Goal: Task Accomplishment & Management: Use online tool/utility

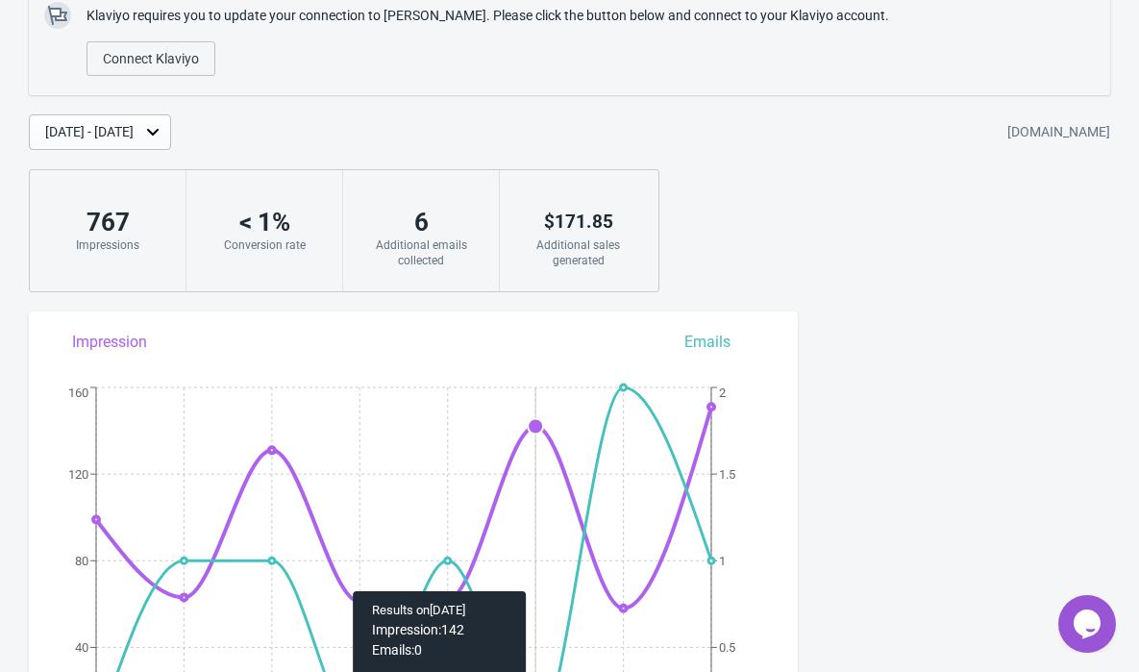
scroll to position [231, 0]
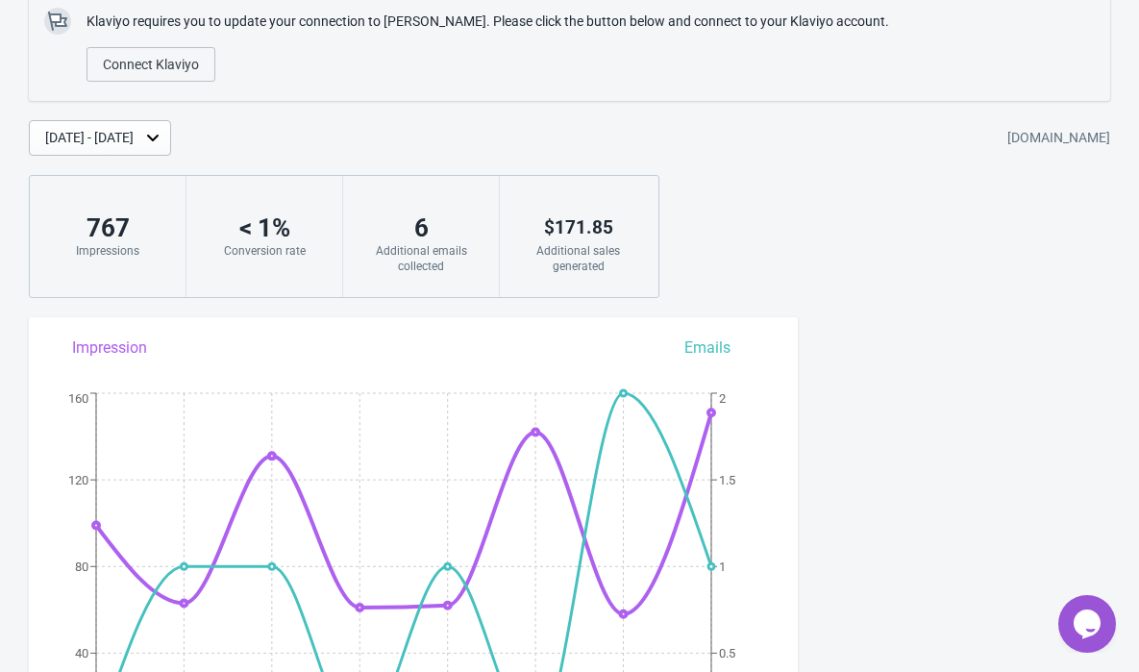
click at [134, 132] on div "[DATE] - [DATE]" at bounding box center [89, 138] width 88 height 20
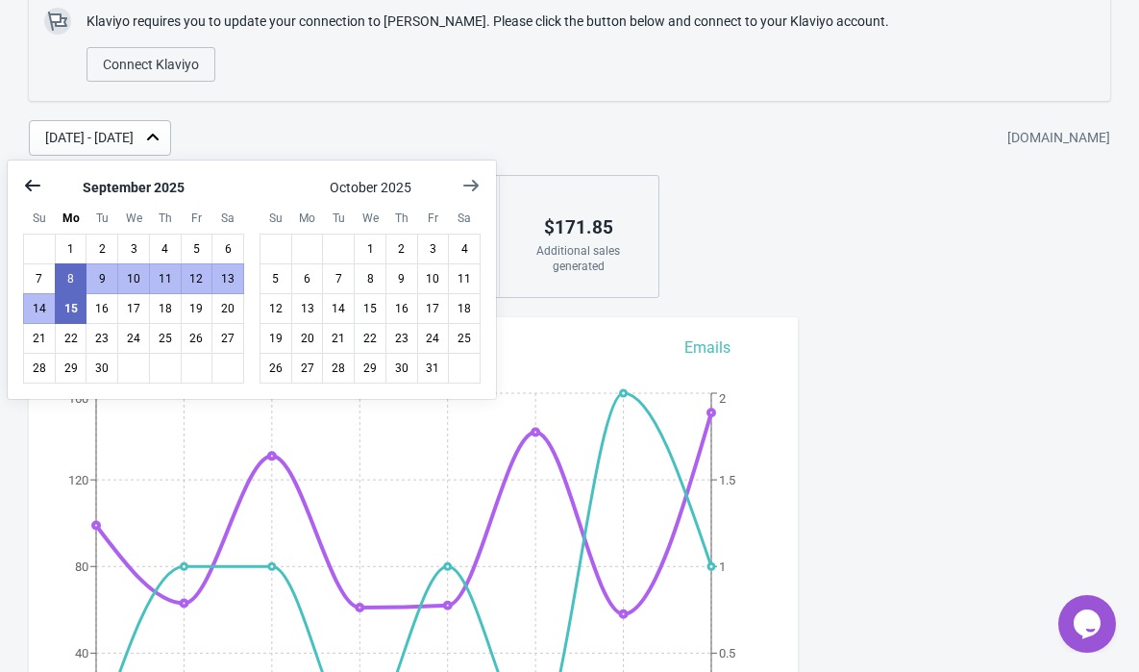
click at [31, 185] on icon "Show previous month, August 2025" at bounding box center [32, 186] width 15 height 12
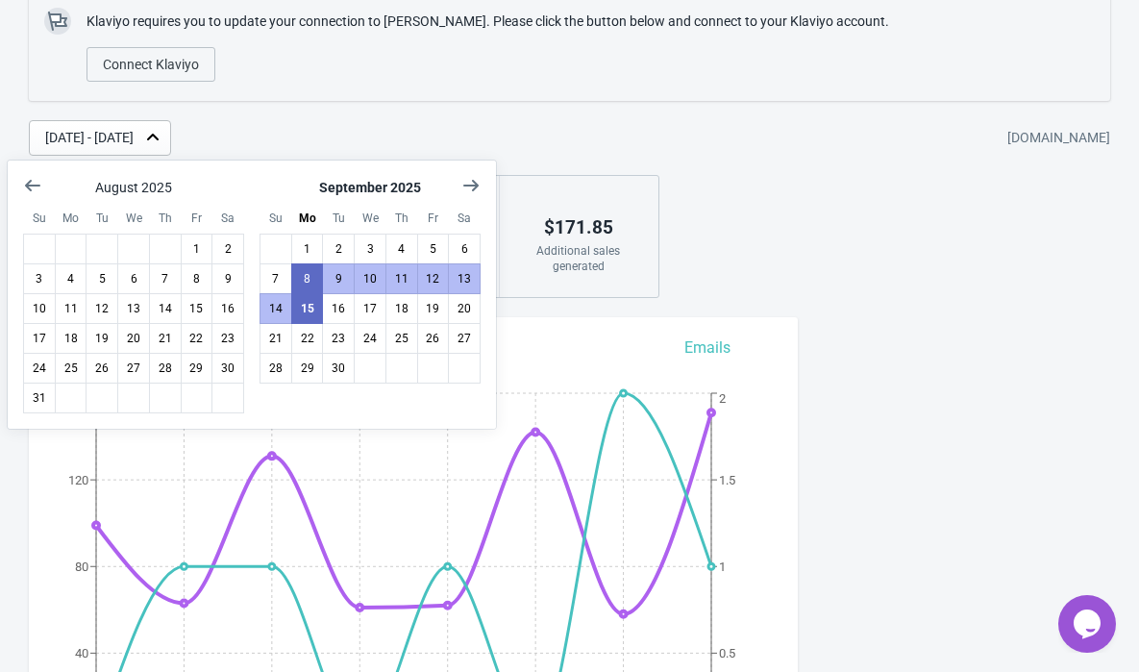
click at [387, 135] on div "[DATE] - [DATE] [DOMAIN_NAME]" at bounding box center [584, 138] width 1111 height 36
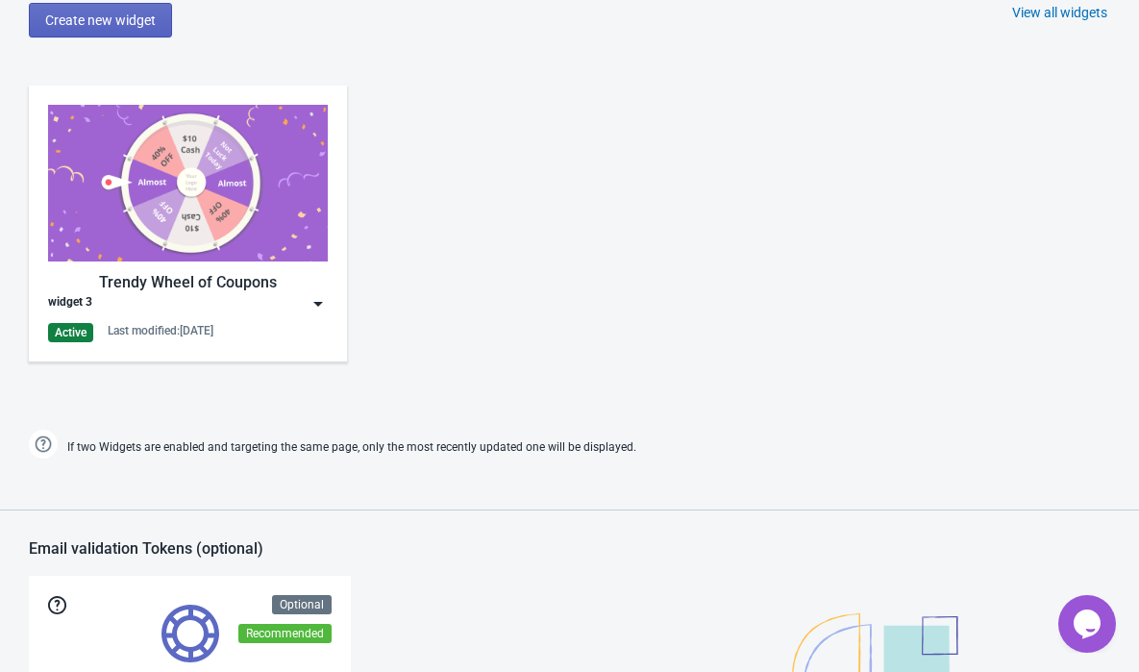
scroll to position [1181, 0]
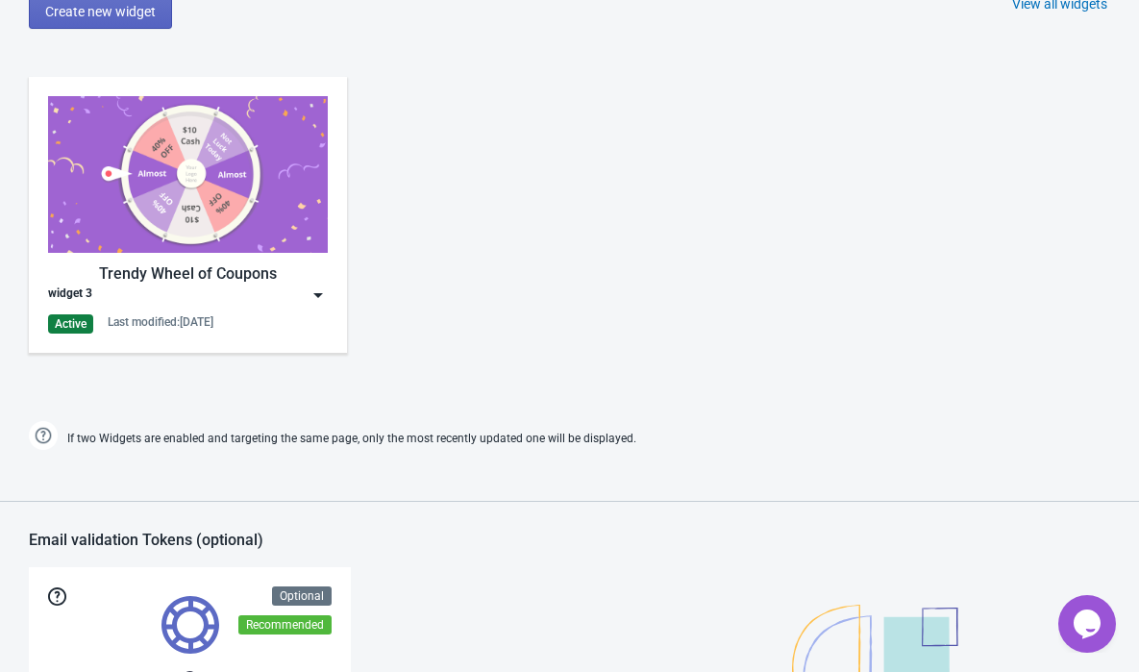
click at [315, 293] on img at bounding box center [318, 295] width 19 height 19
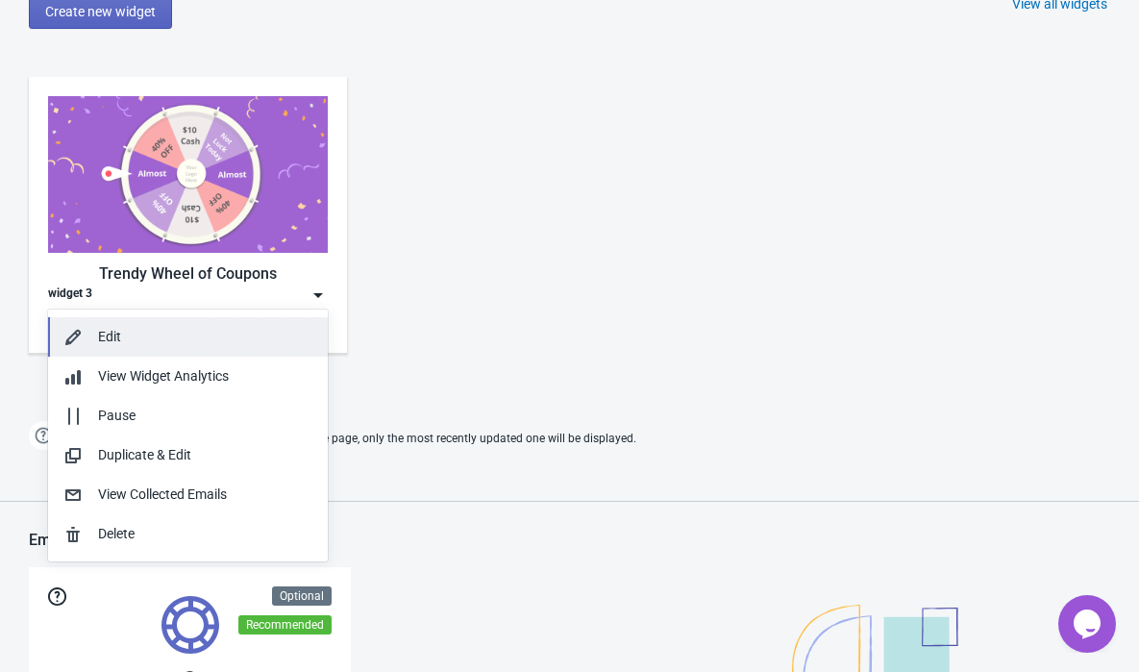
click at [137, 327] on div "Edit" at bounding box center [205, 337] width 214 height 20
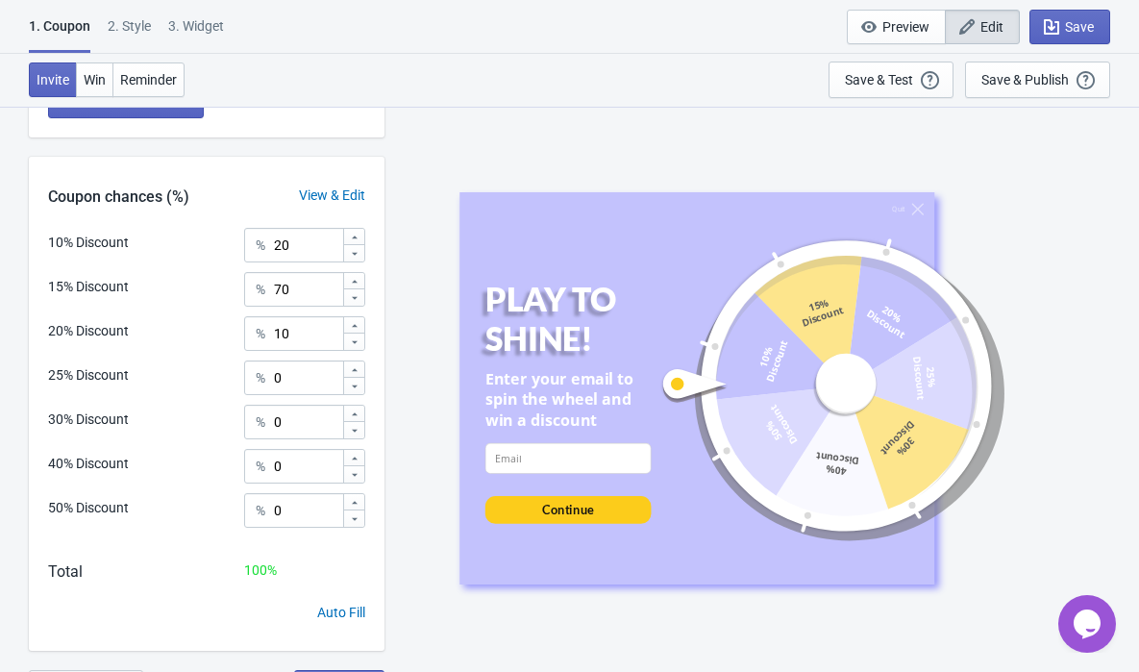
scroll to position [687, 0]
click at [312, 287] on input "70" at bounding box center [307, 288] width 69 height 35
type input "7"
type input "0"
click at [310, 342] on input "10" at bounding box center [307, 332] width 69 height 35
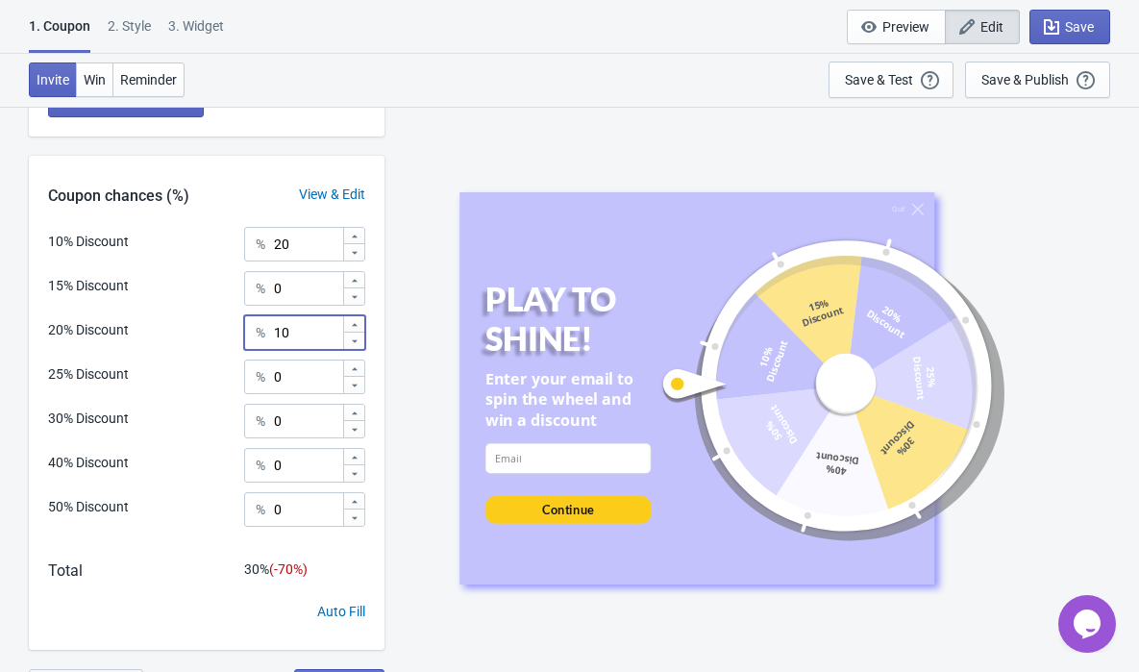
type input "1"
type input "0"
click at [316, 252] on input "20" at bounding box center [307, 244] width 69 height 35
type input "2"
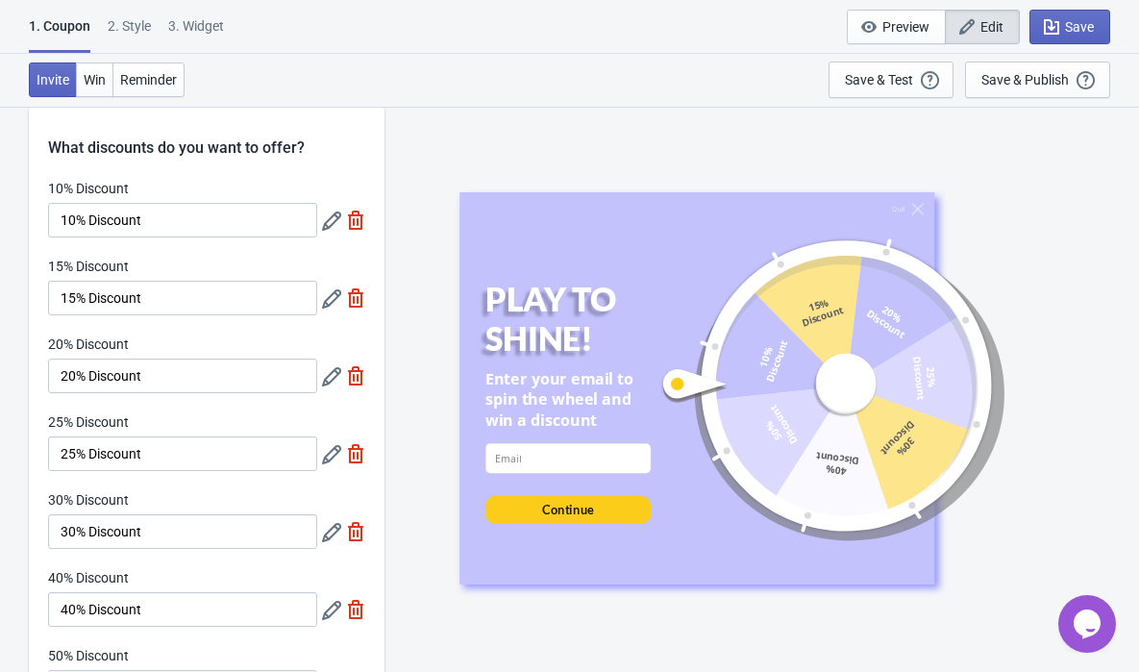
scroll to position [0, 0]
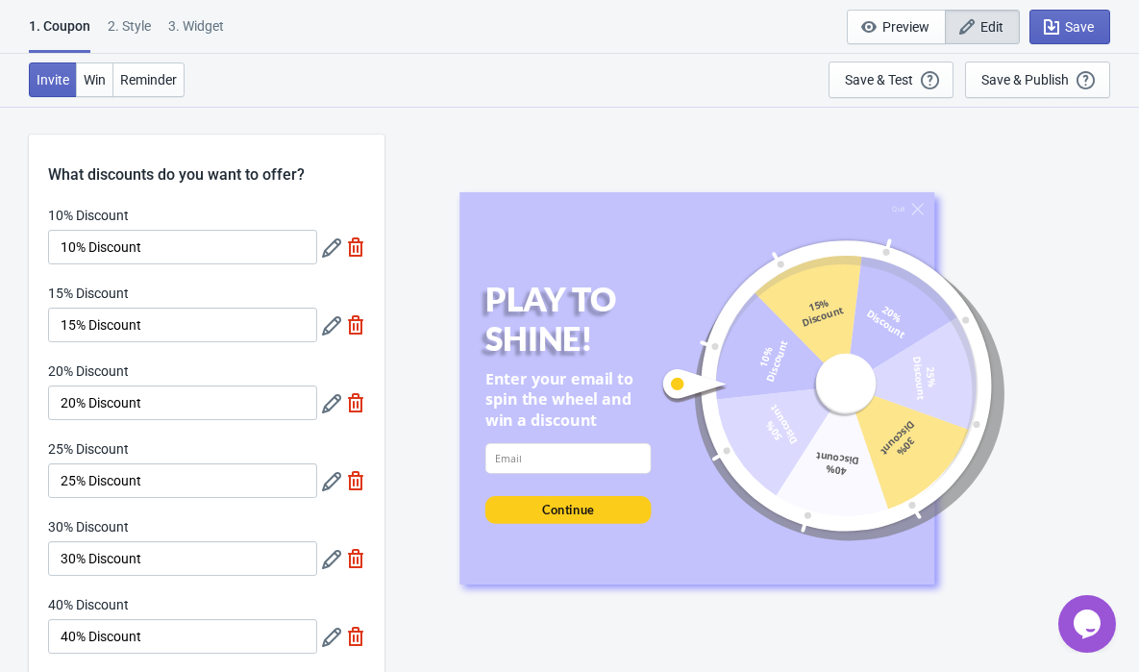
type input "100"
click at [330, 251] on icon at bounding box center [331, 247] width 19 height 19
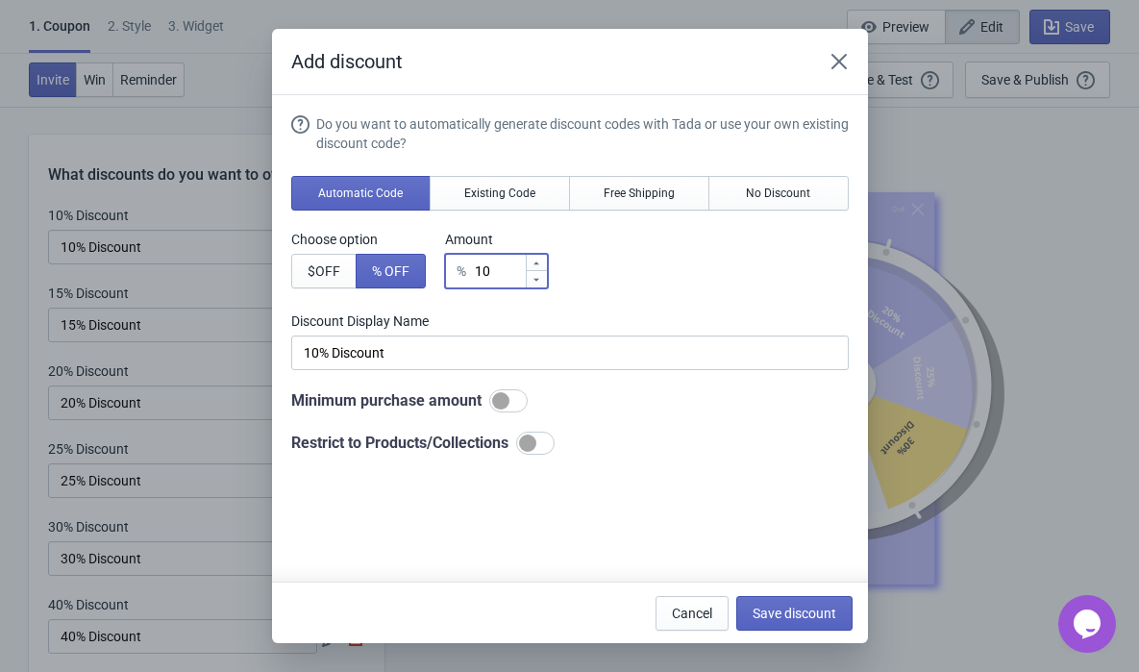
click at [504, 271] on input "10" at bounding box center [499, 271] width 51 height 35
type input "1"
type input "1% Discount"
type input "% Discount"
type input "5"
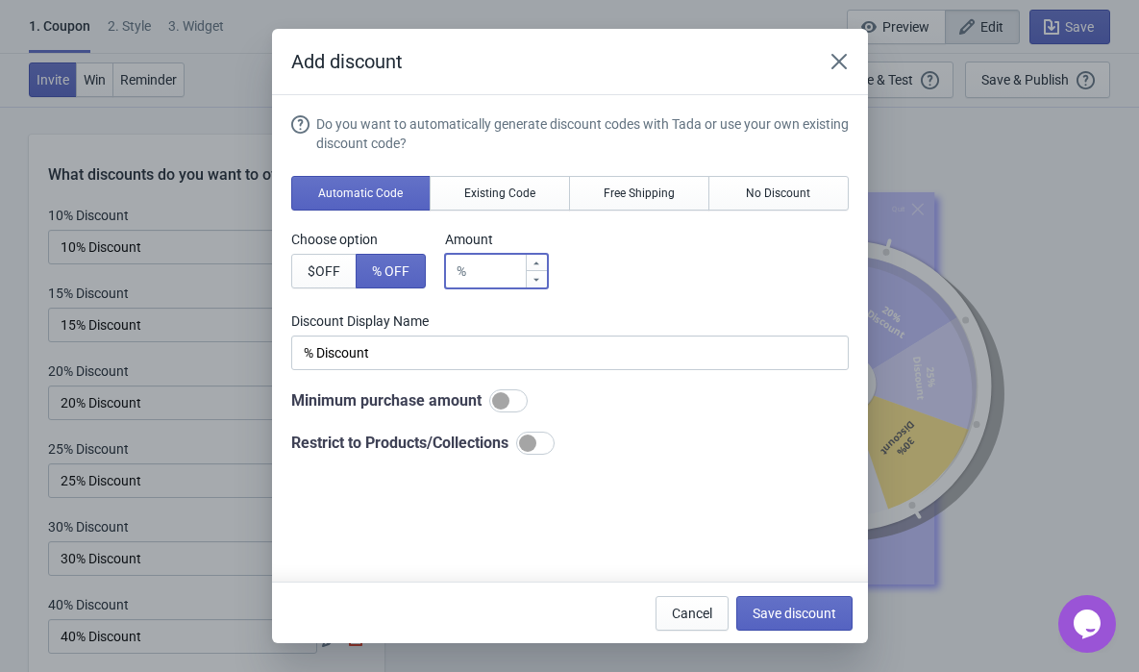
type input "5% Discount"
type input "5"
click at [773, 616] on span "Save discount" at bounding box center [795, 613] width 84 height 15
type input "5% Discount"
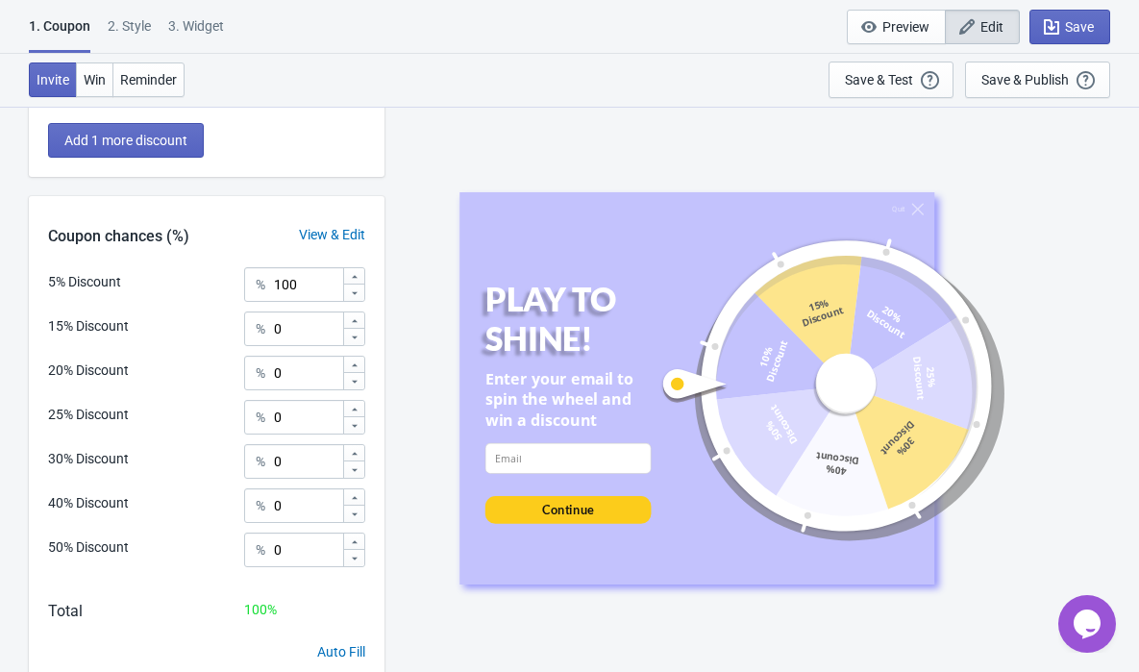
scroll to position [719, 0]
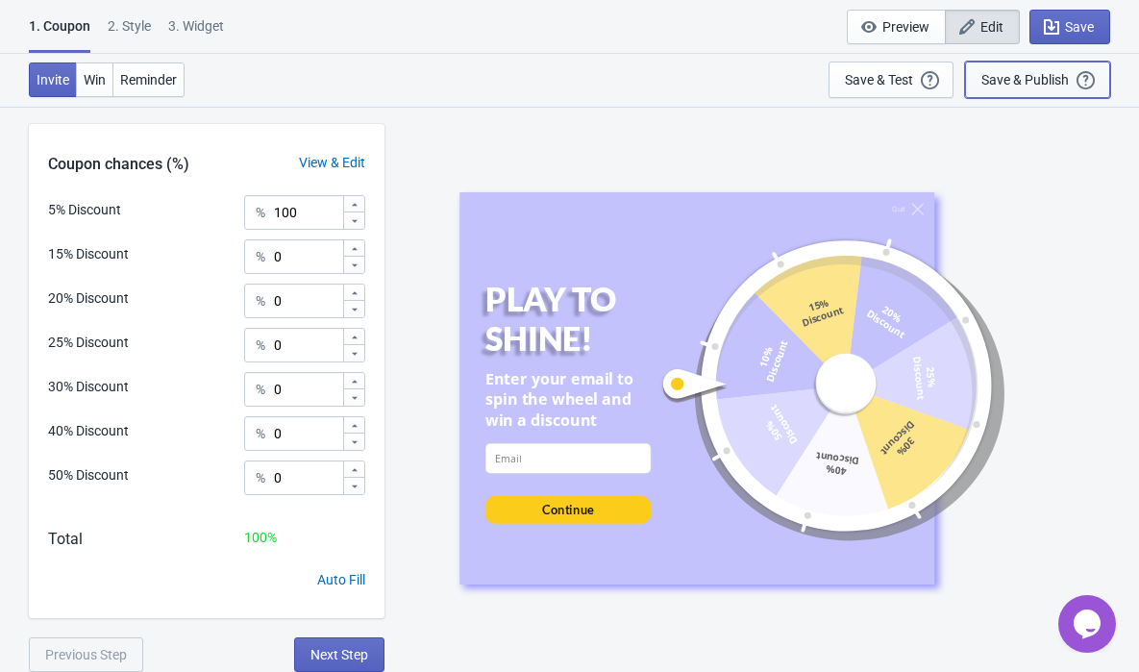
click at [1019, 80] on div "Save & Publish" at bounding box center [1025, 79] width 87 height 15
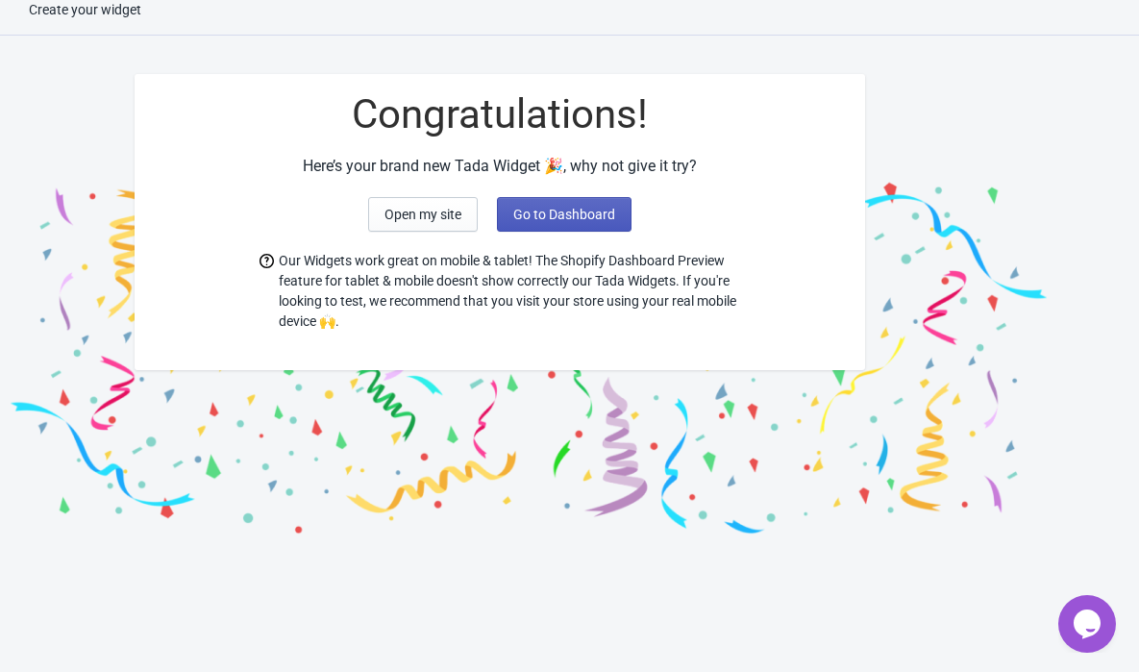
click at [537, 228] on button "Go to Dashboard" at bounding box center [564, 214] width 135 height 35
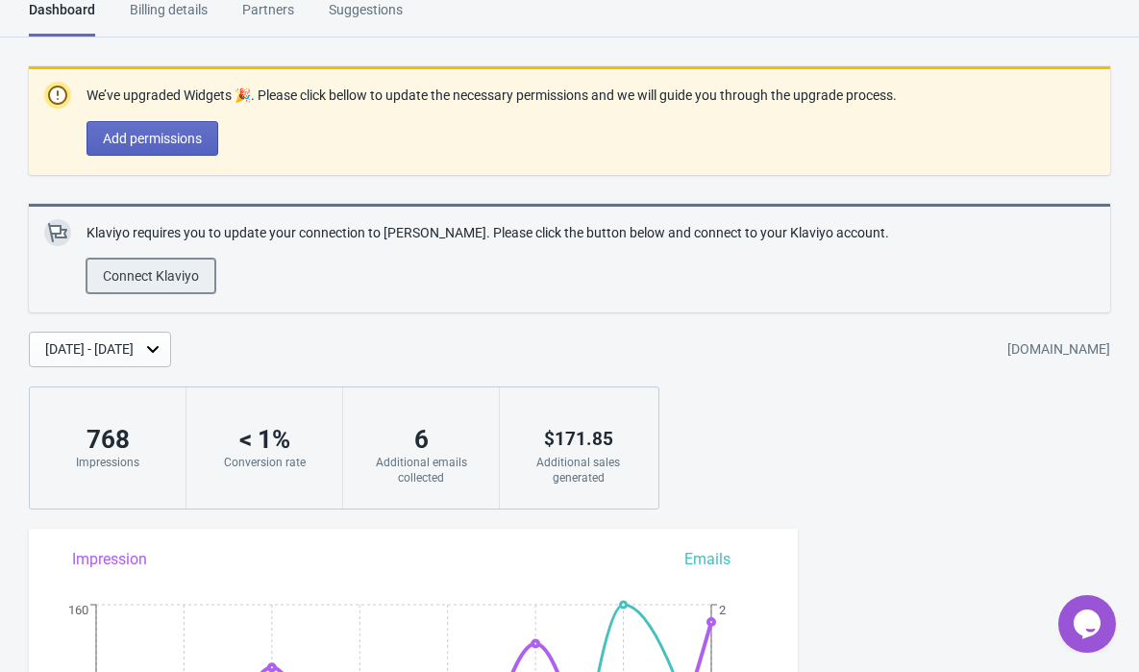
click at [121, 276] on span "Connect Klaviyo" at bounding box center [151, 275] width 96 height 15
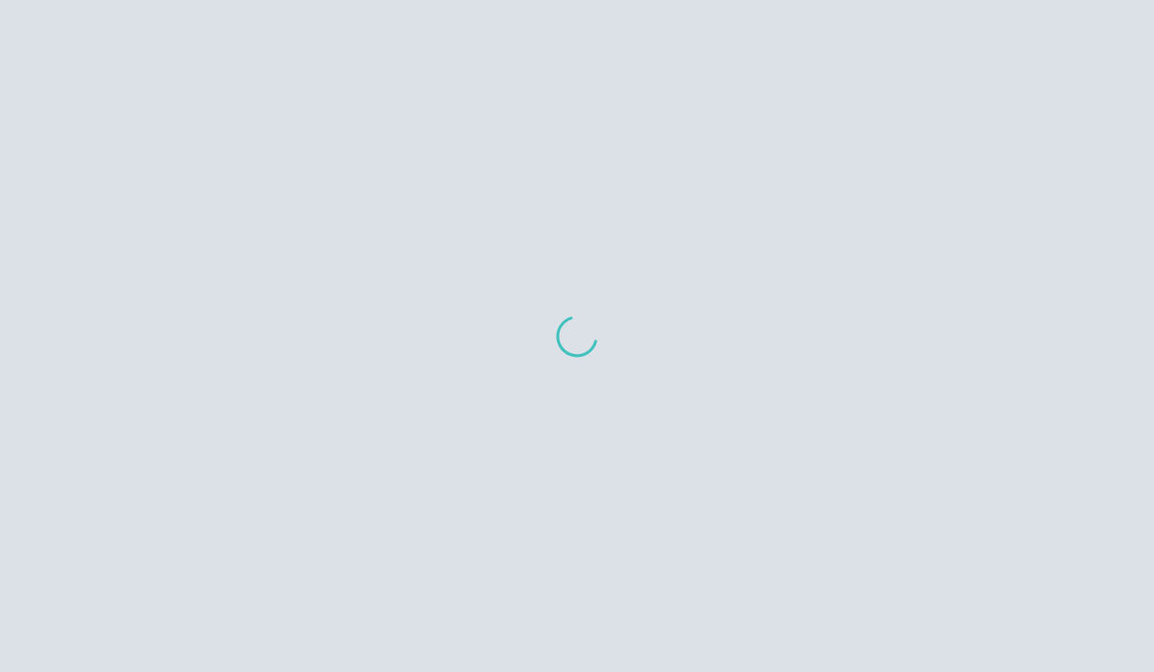
select select "VEJwcW"
